Goal: Transaction & Acquisition: Download file/media

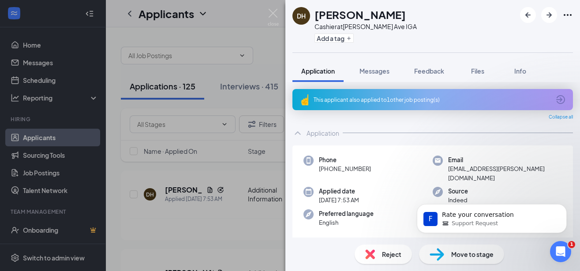
scroll to position [123, 0]
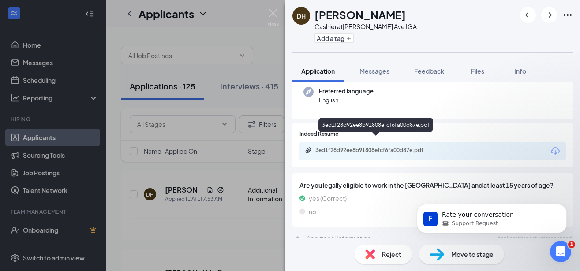
click at [392, 147] on div "3ed1f28d92ee8b91808efcf6fa00d87e.pdf" at bounding box center [376, 150] width 123 height 7
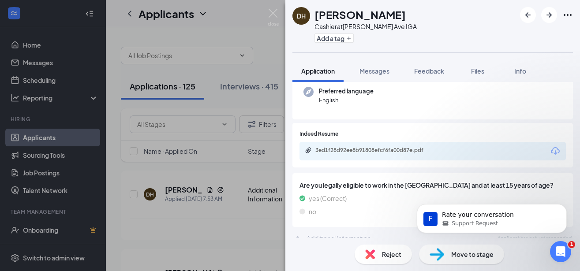
scroll to position [119, 0]
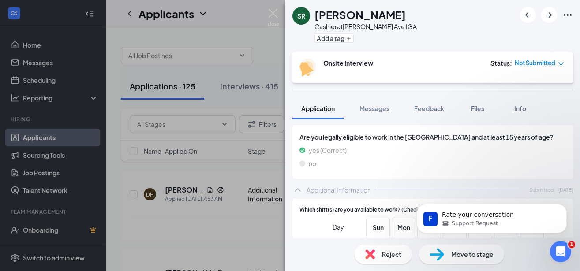
scroll to position [143, 0]
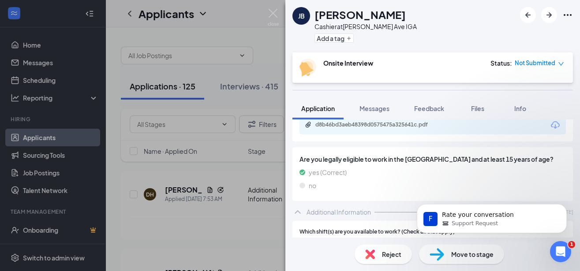
scroll to position [143, 0]
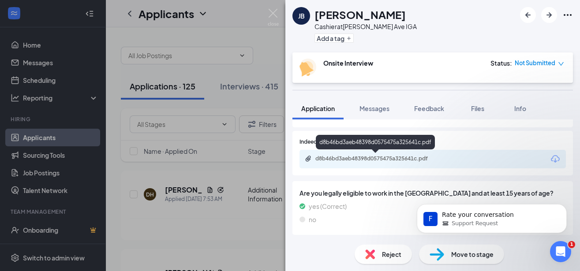
click at [387, 159] on div "d8b46bd3aeb48398d0575475a325641c.pdf" at bounding box center [376, 158] width 123 height 7
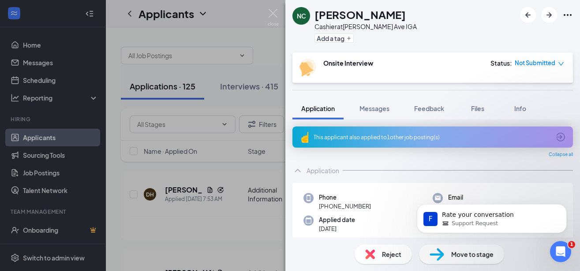
scroll to position [143, 0]
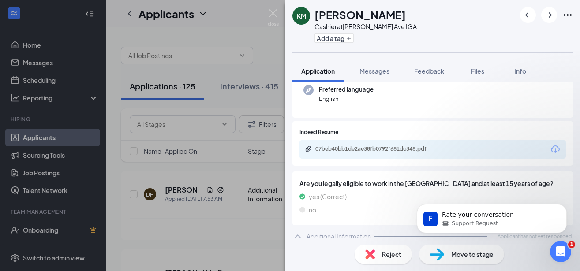
scroll to position [123, 0]
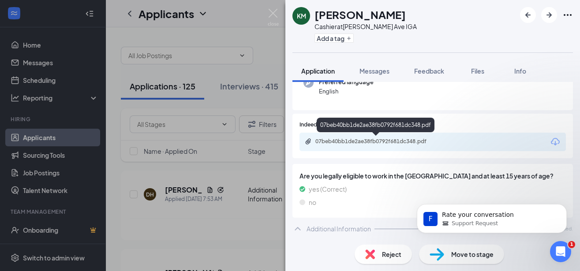
click at [345, 140] on div "07beb40bb1de2ae38fb0792f681dc348.pdf" at bounding box center [376, 141] width 123 height 7
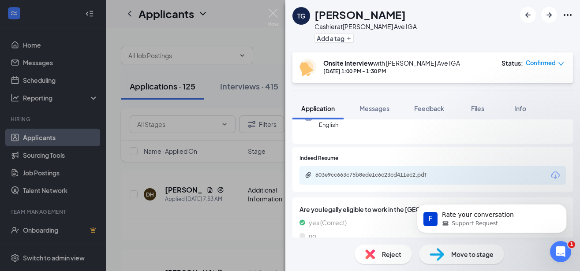
scroll to position [95, 0]
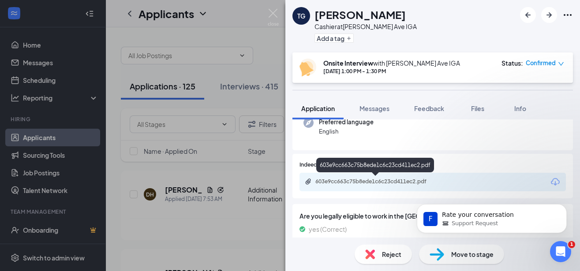
click at [381, 183] on div "603e9cc663c75b8ede1c6c23cd411ec2.pdf" at bounding box center [376, 181] width 123 height 7
